Goal: Entertainment & Leisure: Consume media (video, audio)

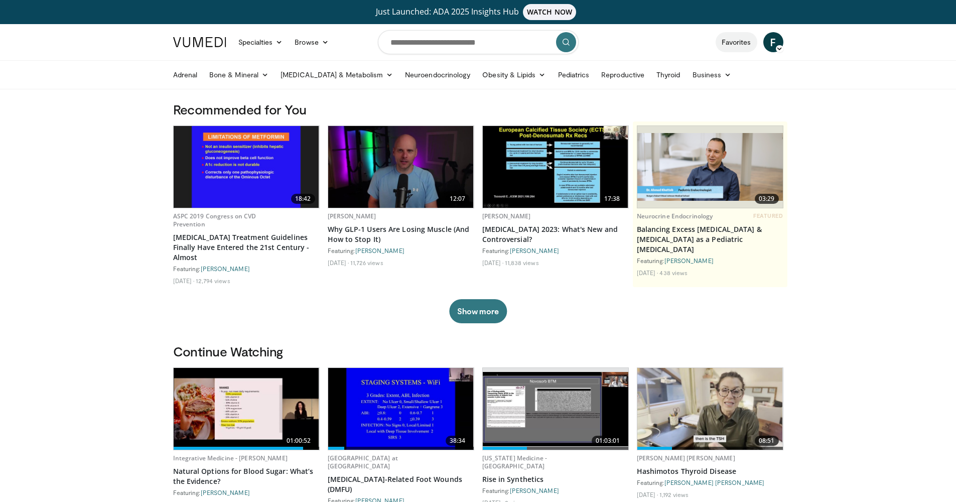
click at [741, 43] on link "Favorites" at bounding box center [737, 42] width 42 height 20
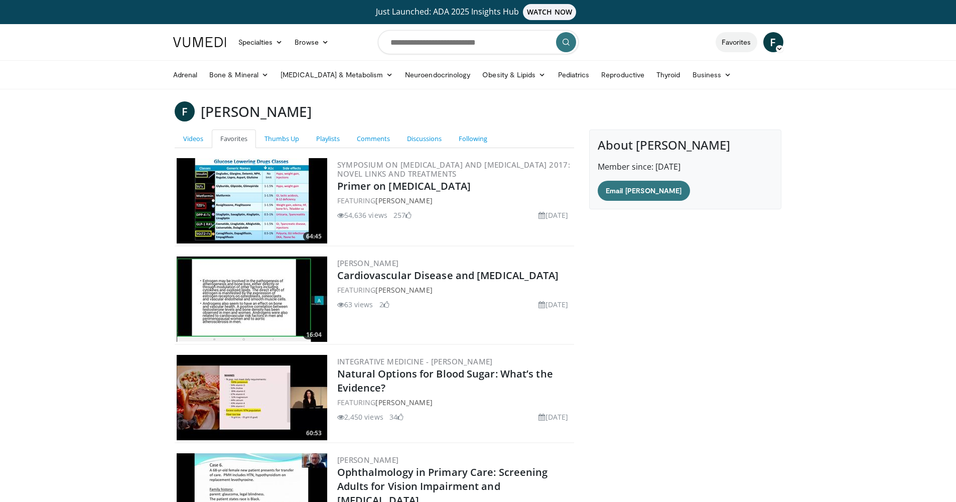
click at [735, 44] on link "Favorites" at bounding box center [737, 42] width 42 height 20
click at [602, 76] on link "Reproductive" at bounding box center [622, 75] width 55 height 20
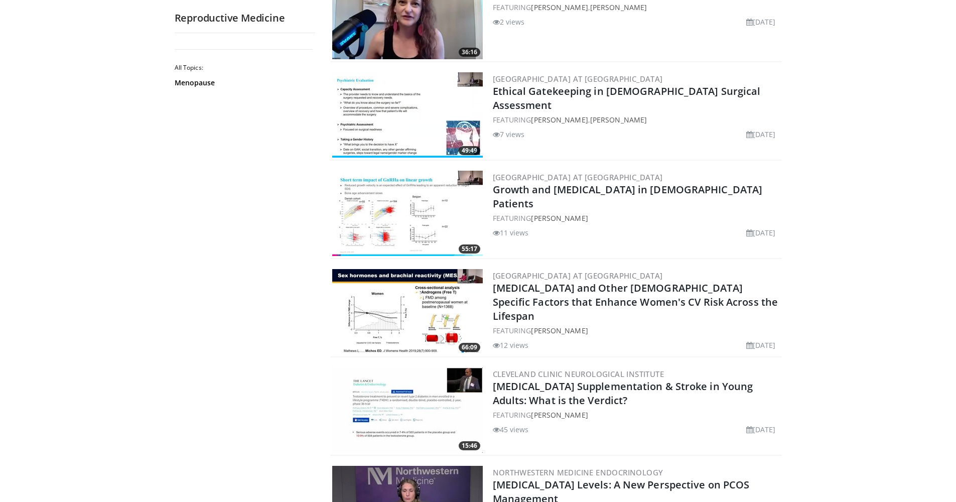
scroll to position [460, 0]
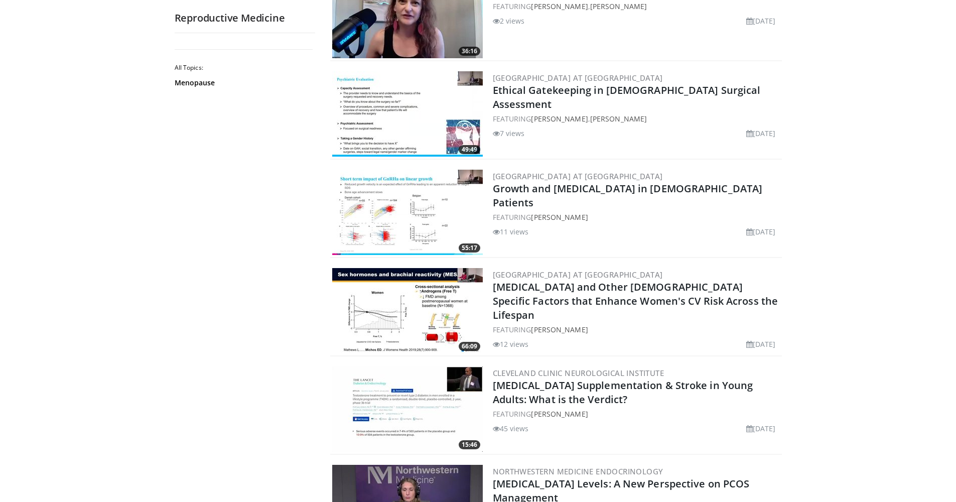
click at [408, 308] on img at bounding box center [407, 310] width 151 height 85
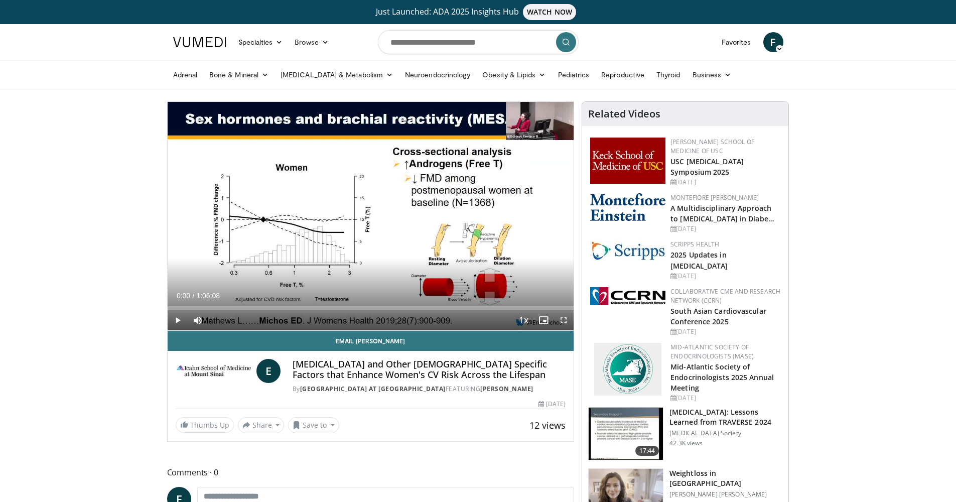
click at [567, 322] on span "Video Player" at bounding box center [564, 320] width 20 height 20
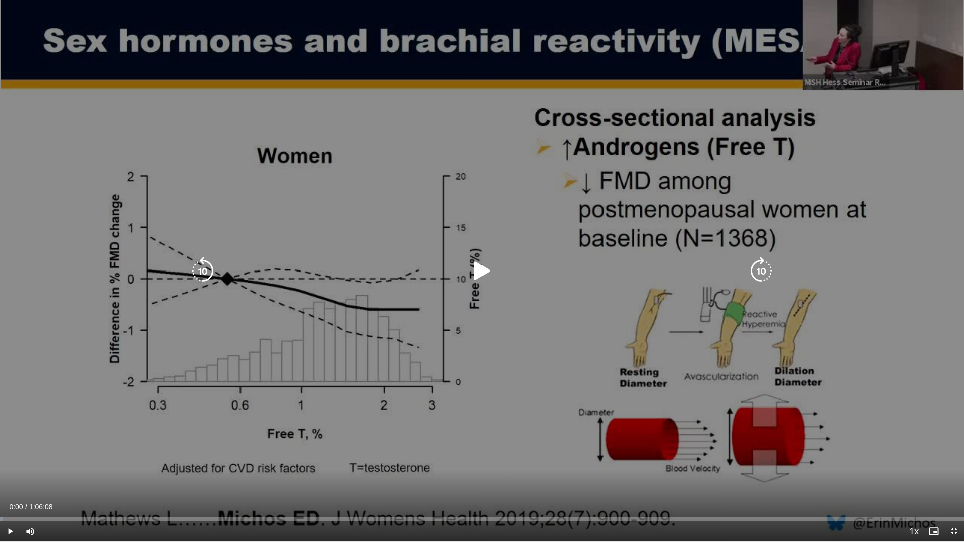
click at [464, 286] on div "10 seconds Tap to unmute" at bounding box center [482, 271] width 964 height 542
click at [516, 305] on div "10 seconds Tap to unmute" at bounding box center [482, 271] width 964 height 542
click at [483, 278] on icon "Video Player" at bounding box center [482, 271] width 28 height 28
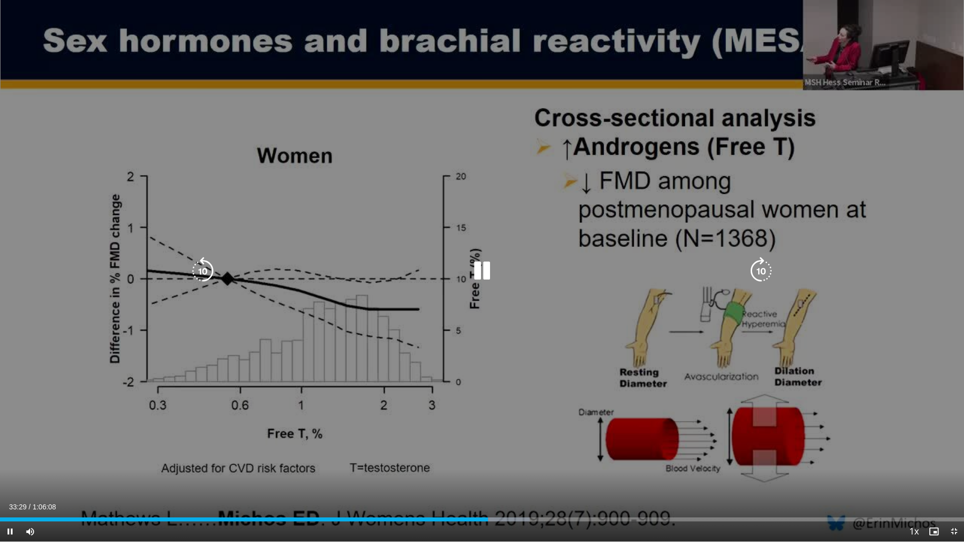
click at [485, 271] on icon "Video Player" at bounding box center [482, 271] width 28 height 28
click at [483, 271] on icon "Video Player" at bounding box center [482, 271] width 28 height 28
click at [478, 269] on icon "Video Player" at bounding box center [482, 271] width 28 height 28
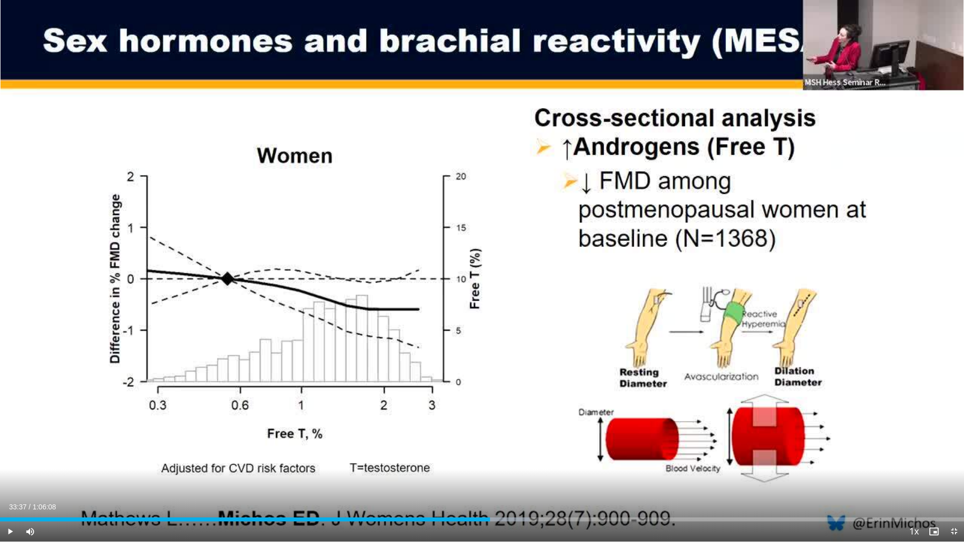
click at [478, 269] on div "10 seconds Tap to unmute" at bounding box center [482, 271] width 964 height 542
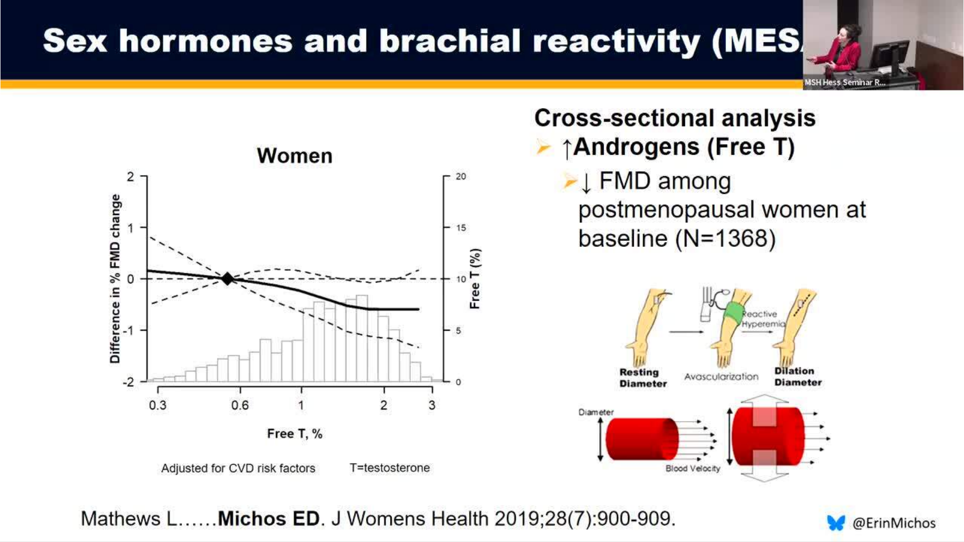
click at [479, 269] on div "10 seconds Tap to unmute" at bounding box center [482, 271] width 964 height 542
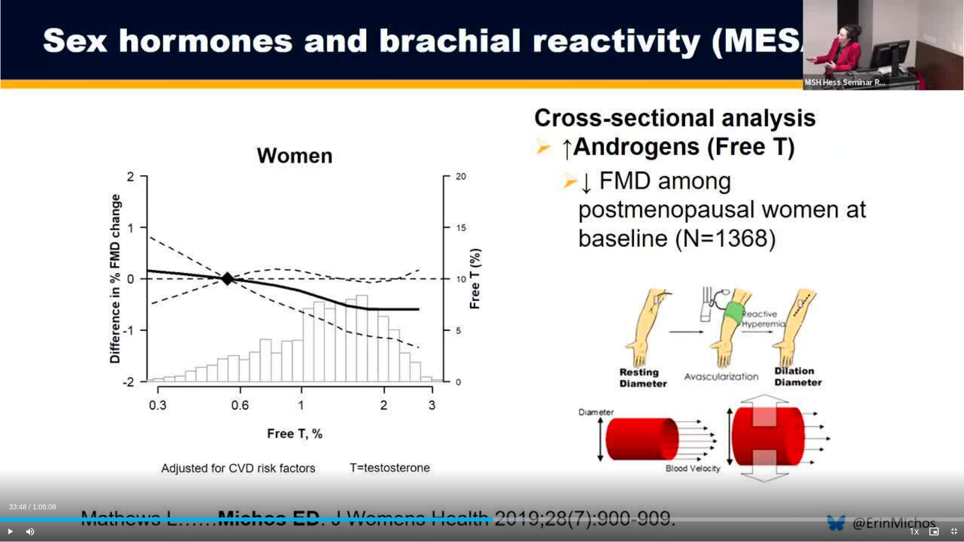
click at [479, 269] on div "10 seconds Tap to unmute" at bounding box center [482, 271] width 964 height 542
click at [477, 269] on icon "Video Player" at bounding box center [482, 271] width 28 height 28
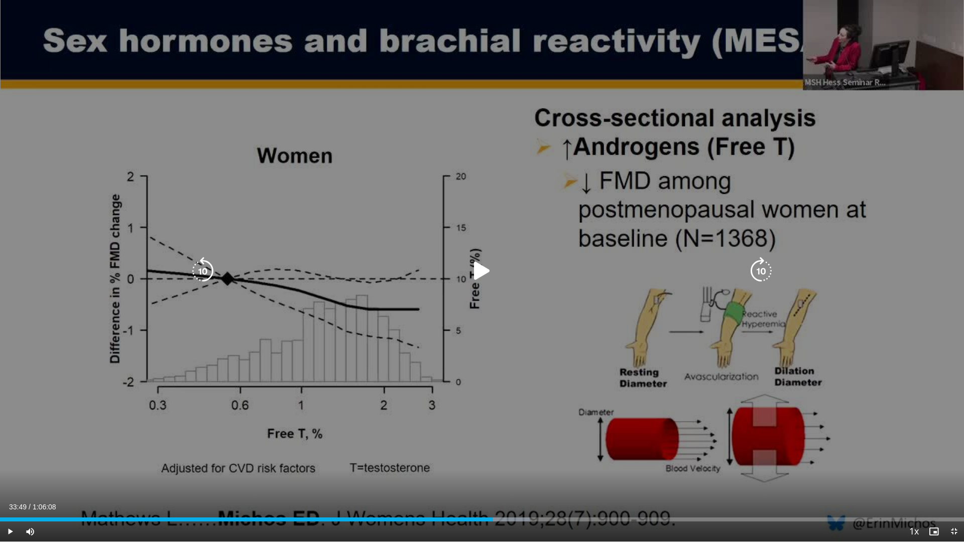
click at [476, 272] on icon "Video Player" at bounding box center [482, 271] width 28 height 28
click at [479, 267] on icon "Video Player" at bounding box center [482, 271] width 28 height 28
